Goal: Task Accomplishment & Management: Use online tool/utility

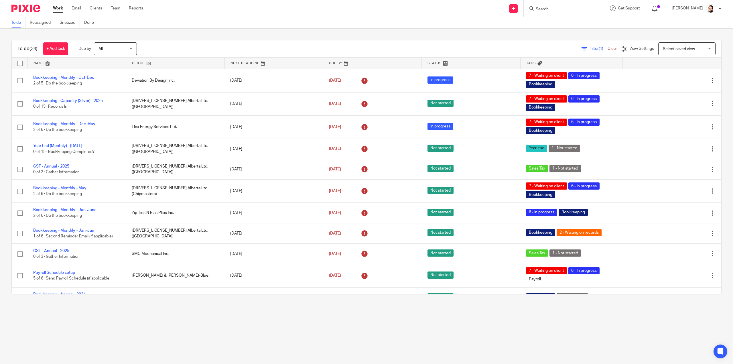
click at [589, 48] on span "Filter (1)" at bounding box center [598, 49] width 18 height 4
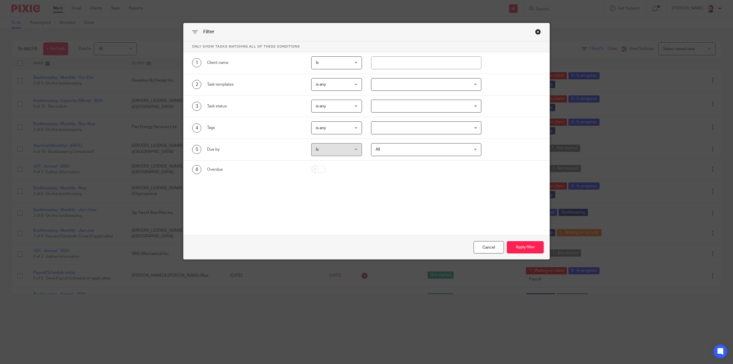
click at [392, 79] on div at bounding box center [426, 84] width 110 height 13
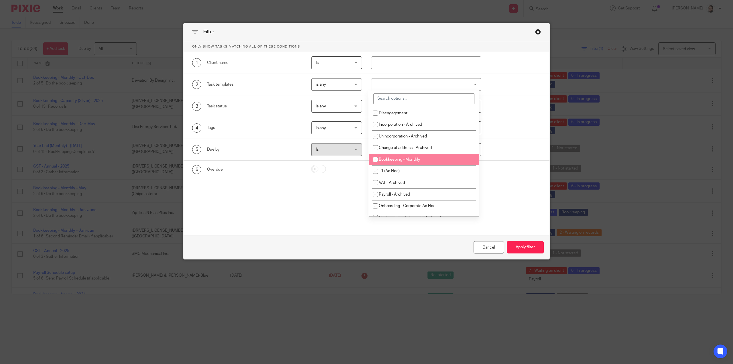
drag, startPoint x: 396, startPoint y: 154, endPoint x: 403, endPoint y: 156, distance: 7.0
click at [397, 154] on li "Bookkeeping - Monthly" at bounding box center [424, 160] width 110 height 12
checkbox input "true"
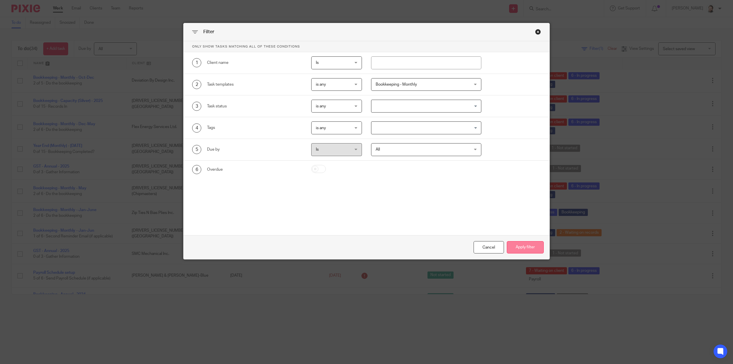
click at [517, 248] on button "Apply filter" at bounding box center [525, 247] width 37 height 12
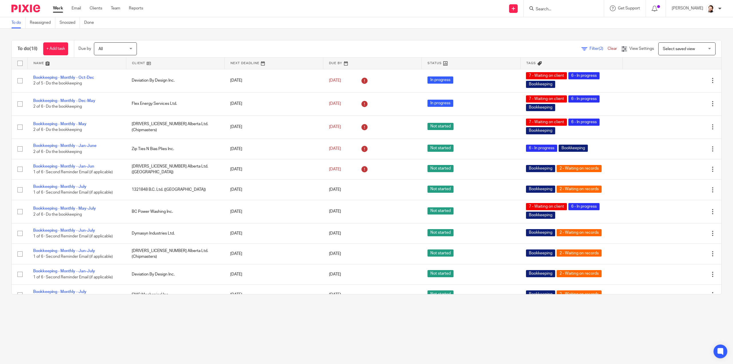
click at [144, 64] on link at bounding box center [175, 63] width 98 height 11
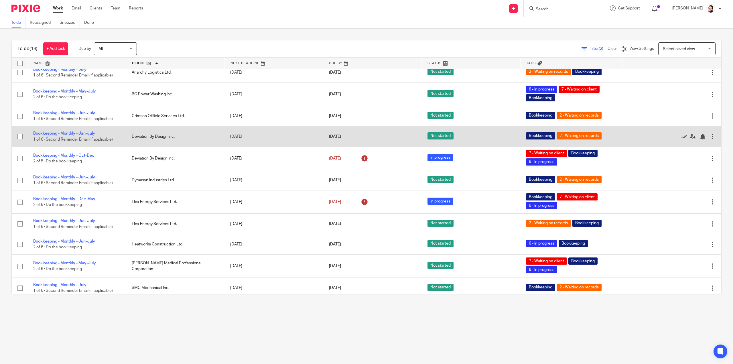
scroll to position [157, 0]
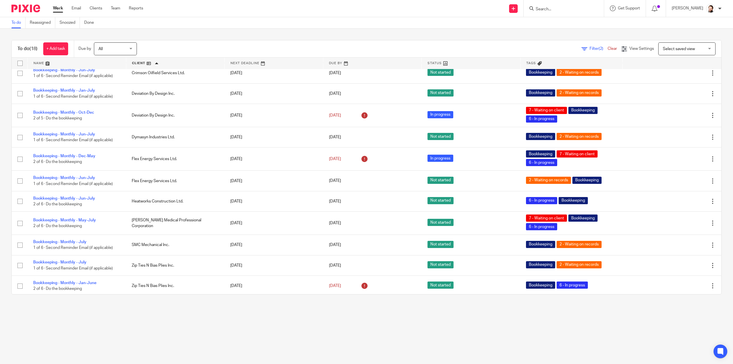
click at [552, 8] on input "Search" at bounding box center [561, 9] width 52 height 5
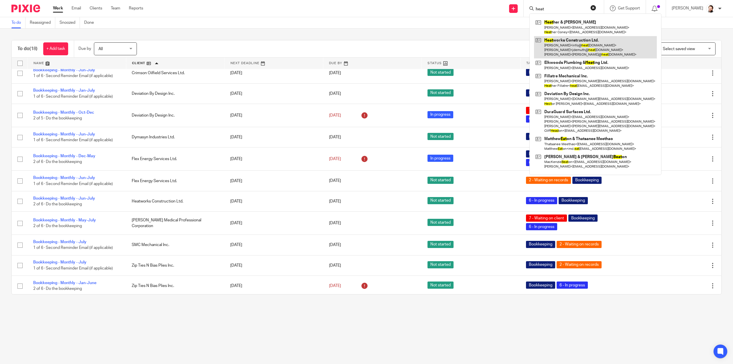
type input "heat"
click at [596, 7] on button "reset" at bounding box center [593, 8] width 6 height 6
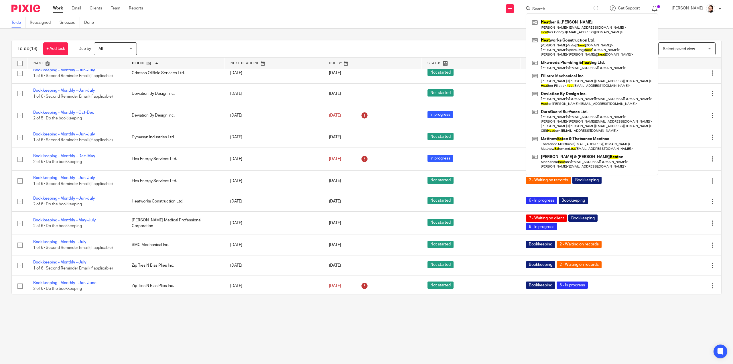
click at [392, 22] on div "To do Reassigned Snoozed Done" at bounding box center [366, 22] width 733 height 11
